Goal: Task Accomplishment & Management: Use online tool/utility

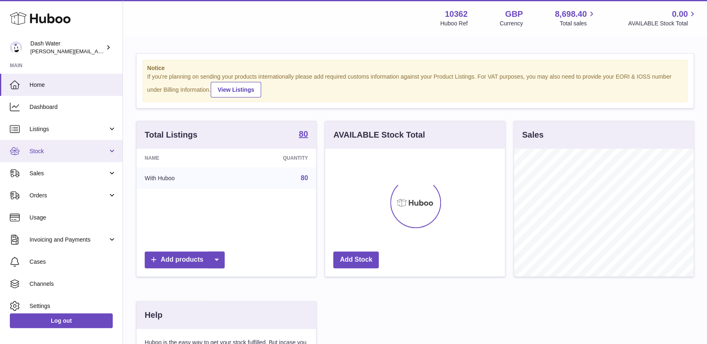
scroll to position [128, 180]
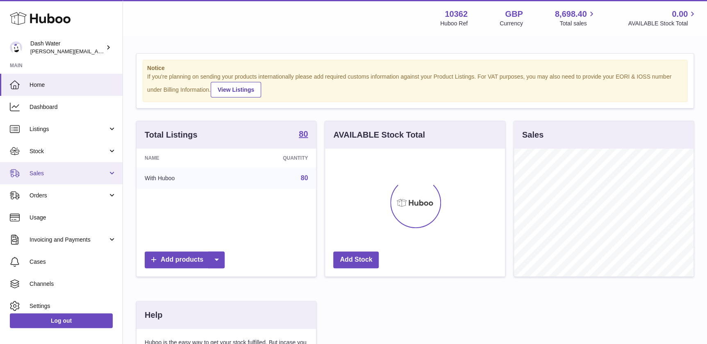
drag, startPoint x: 87, startPoint y: 173, endPoint x: 86, endPoint y: 183, distance: 10.3
click at [87, 173] on span "Sales" at bounding box center [69, 174] width 78 height 8
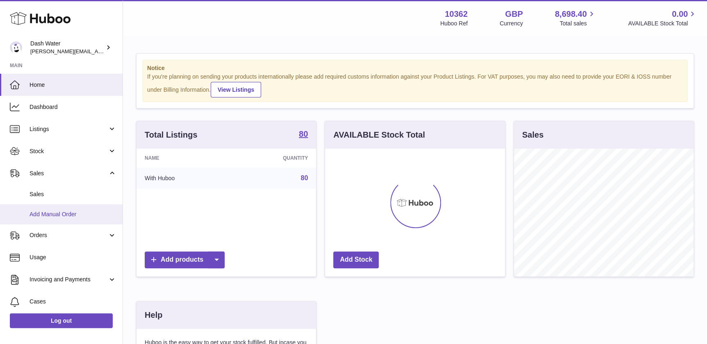
click at [71, 215] on span "Add Manual Order" at bounding box center [73, 215] width 87 height 8
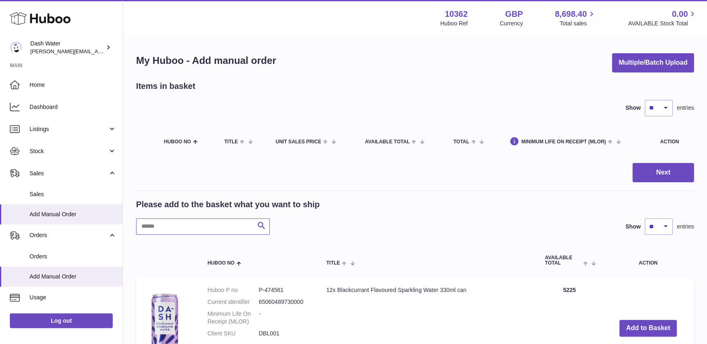
click at [209, 229] on input "text" at bounding box center [203, 227] width 134 height 16
type input "******"
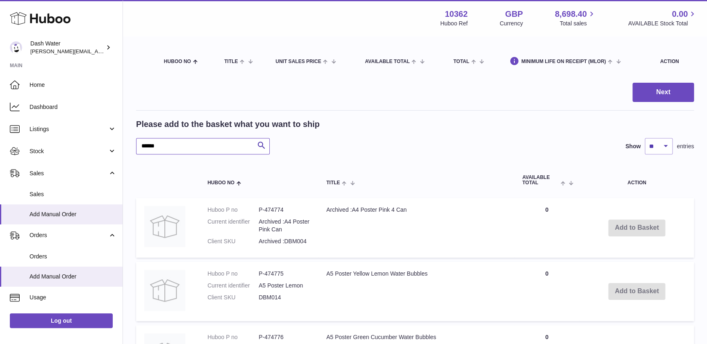
scroll to position [43, 0]
